Goal: Transaction & Acquisition: Purchase product/service

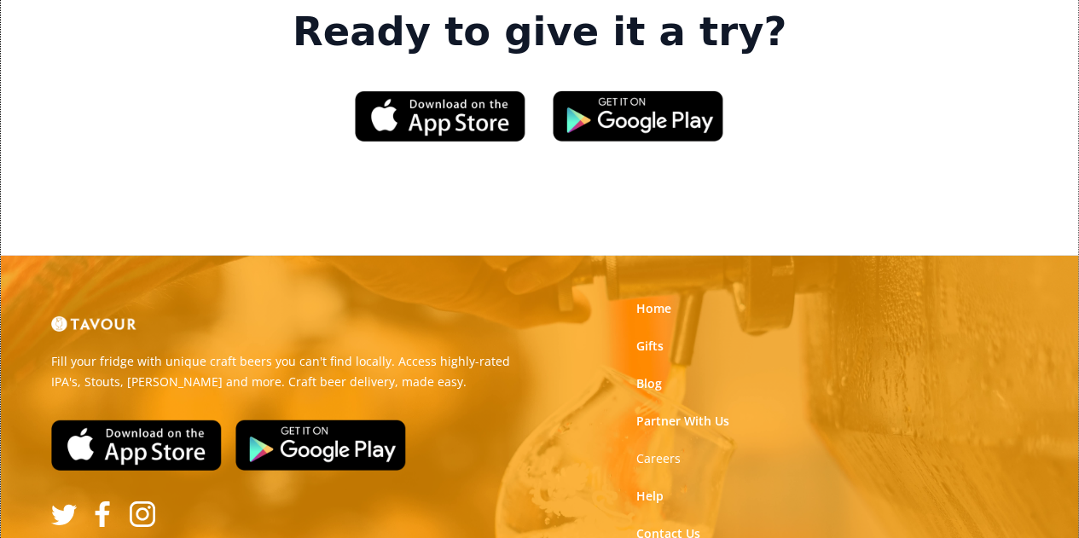
scroll to position [2636, 0]
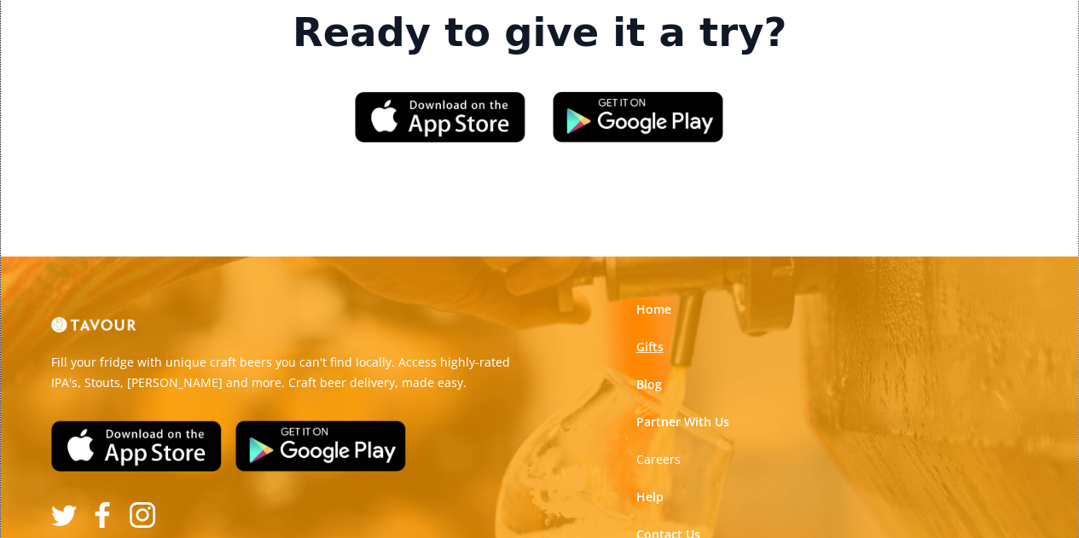
click at [647, 339] on link "Gifts" at bounding box center [648, 347] width 27 height 17
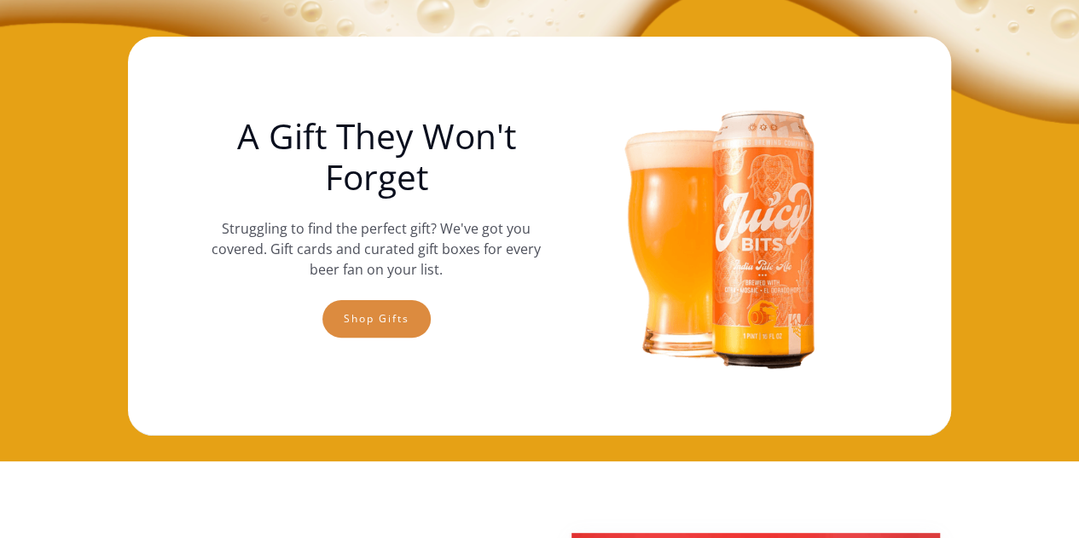
click at [410, 319] on link "Shop gifts" at bounding box center [376, 319] width 108 height 38
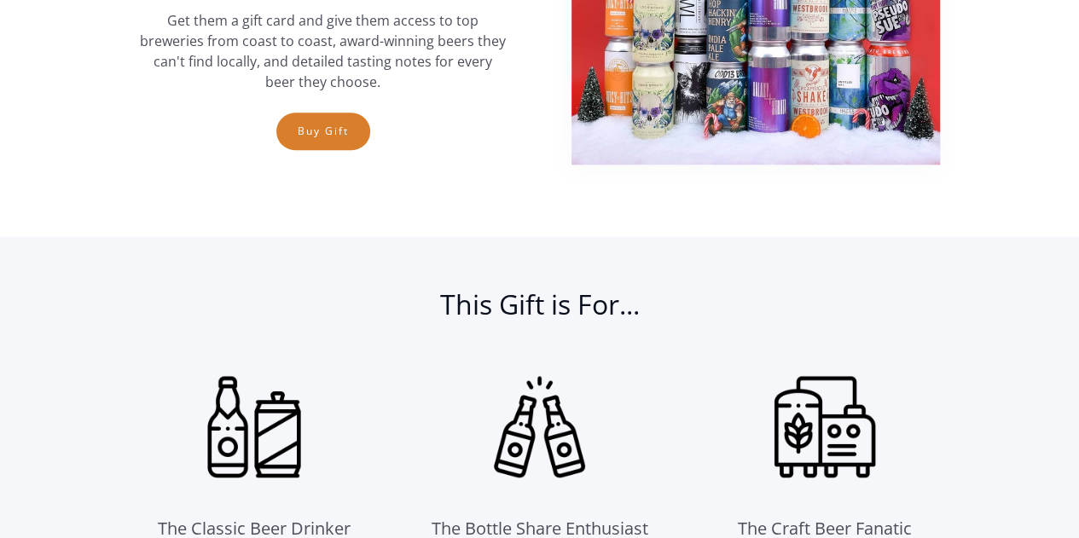
scroll to position [754, 0]
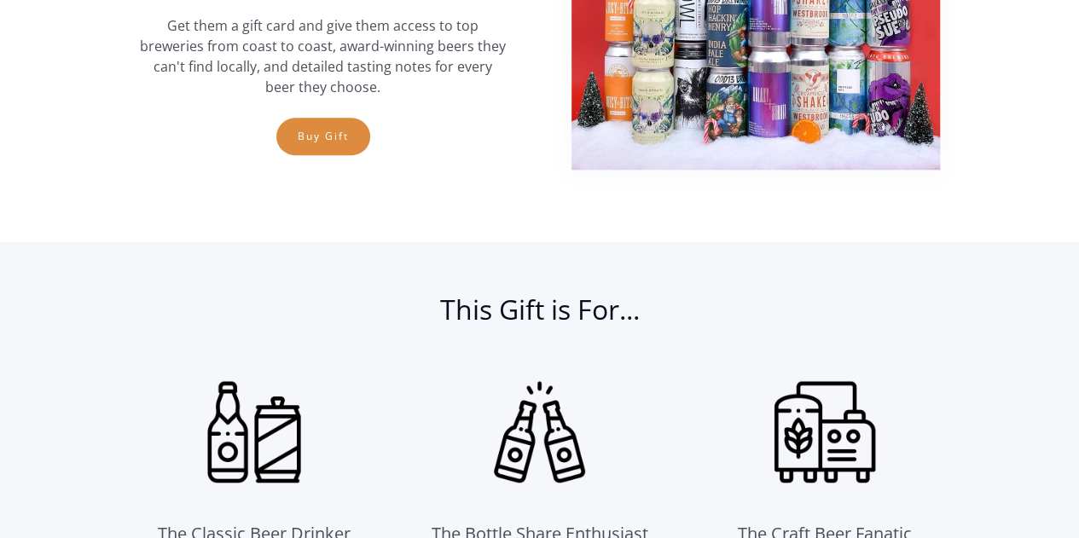
click at [326, 149] on link "Buy Gift" at bounding box center [323, 137] width 94 height 38
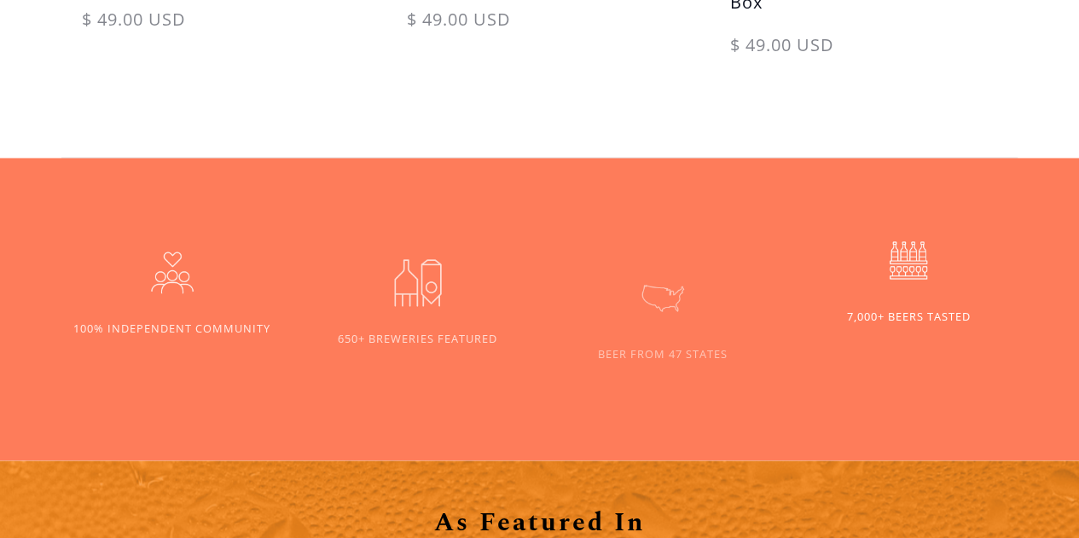
scroll to position [1317, 0]
